Goal: Go to known website: Access a specific website the user already knows

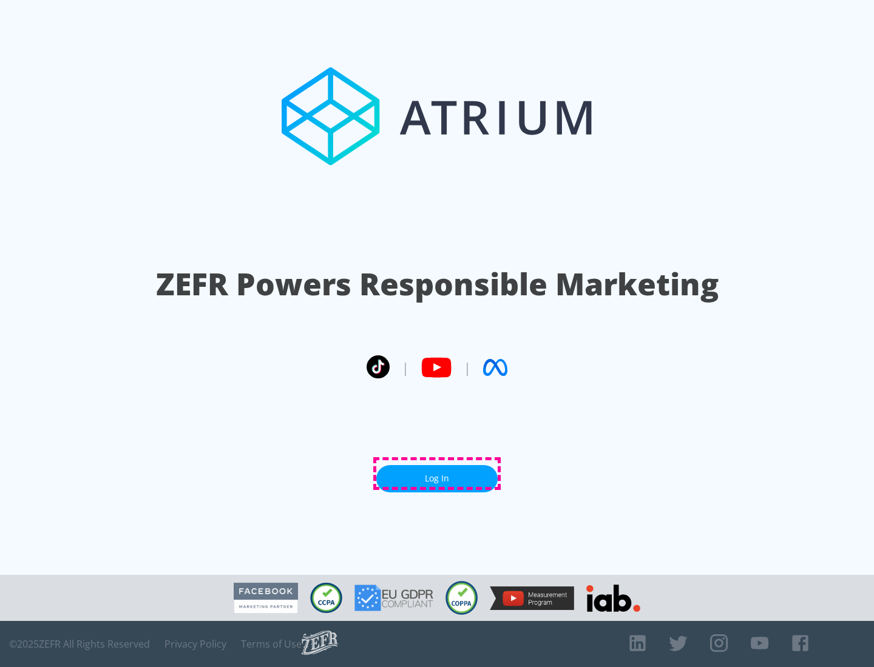
click at [437, 474] on link "Log In" at bounding box center [436, 478] width 121 height 27
